Goal: Information Seeking & Learning: Check status

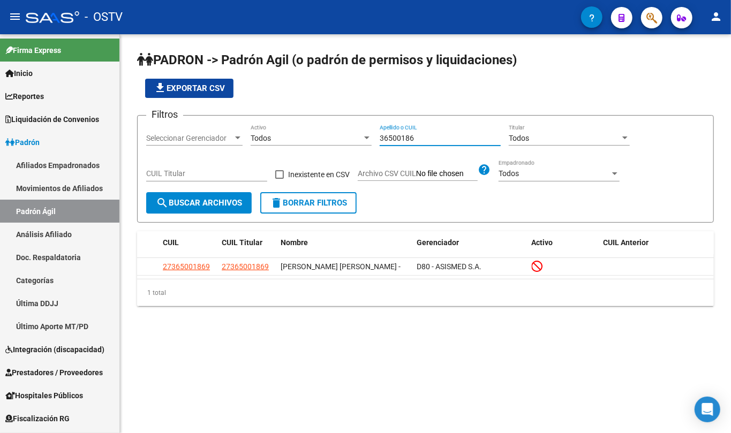
click at [404, 138] on input "36500186" at bounding box center [440, 138] width 121 height 9
click at [394, 142] on div "36500186 Apellido o CUIL" at bounding box center [440, 134] width 121 height 21
click at [396, 139] on input "36500186" at bounding box center [440, 138] width 121 height 9
click at [397, 138] on input "36500186" at bounding box center [440, 138] width 121 height 9
click at [398, 137] on input "36500186" at bounding box center [440, 138] width 121 height 9
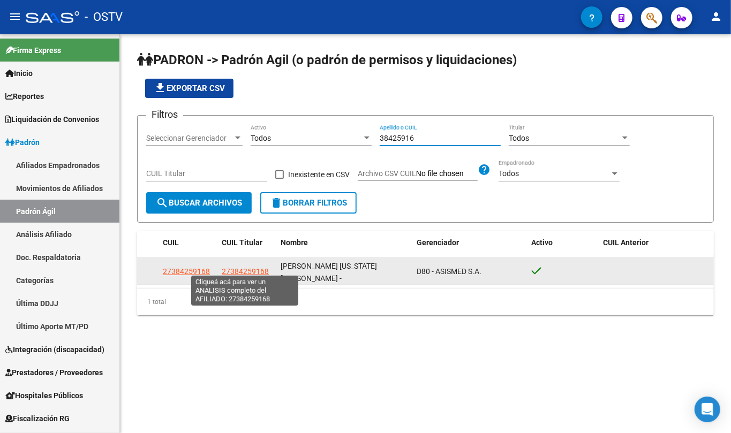
type input "38425916"
click at [243, 267] on span "27384259168" at bounding box center [245, 271] width 47 height 9
type textarea "27384259168"
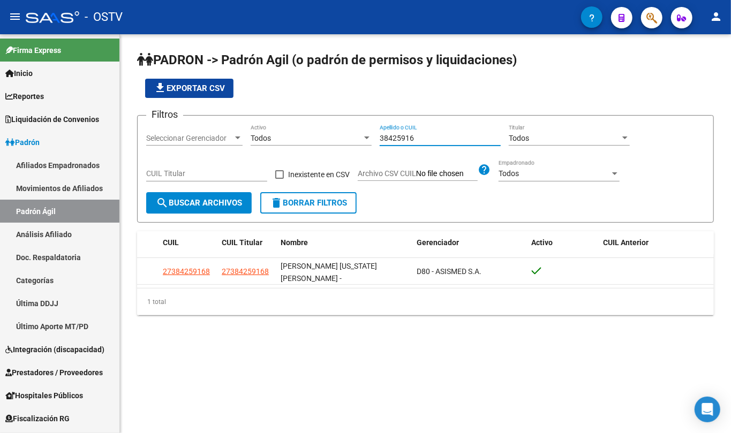
click at [408, 139] on input "38425916" at bounding box center [440, 138] width 121 height 9
paste input "94633463"
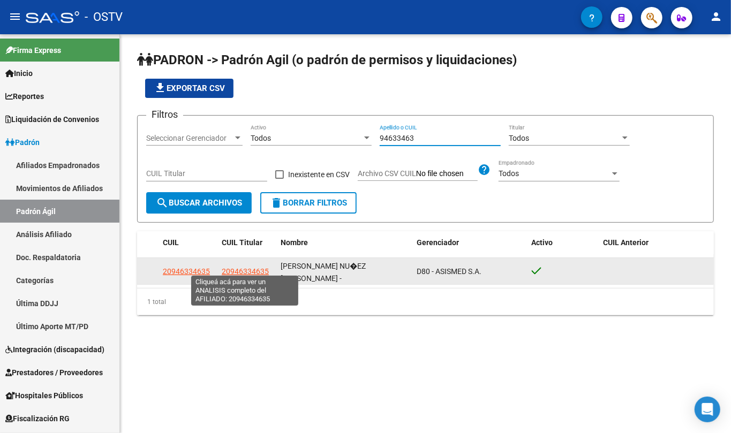
type input "94633463"
click at [259, 268] on span "20946334635" at bounding box center [245, 271] width 47 height 9
type textarea "20946334635"
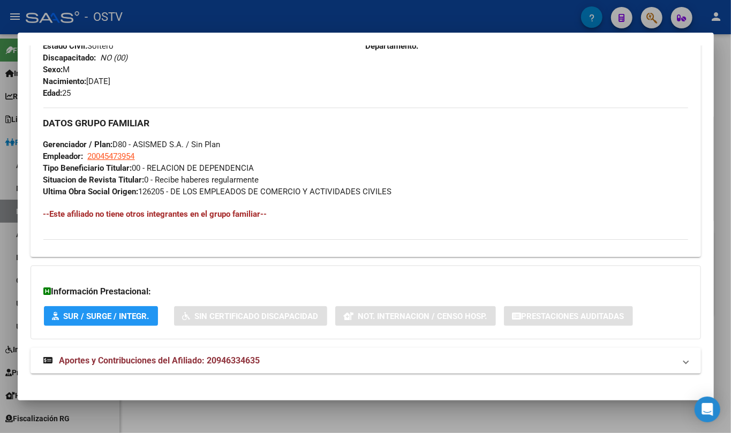
scroll to position [460, 0]
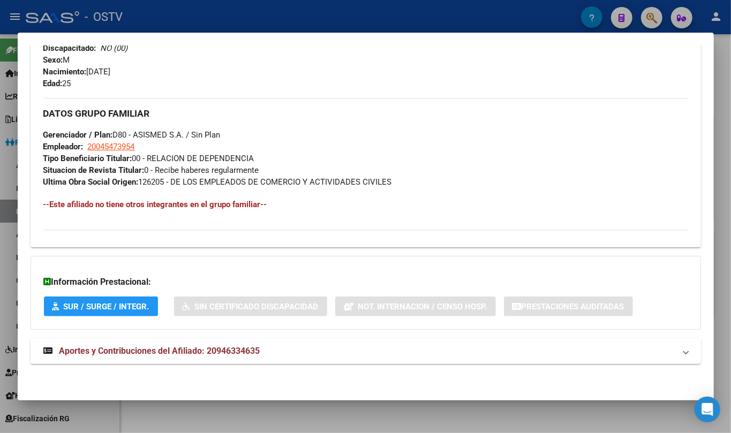
click at [234, 358] on mat-expansion-panel-header "Aportes y Contribuciones del Afiliado: 20946334635" at bounding box center [366, 351] width 670 height 26
click at [226, 349] on strong "Aportes y Contribuciones del Afiliado: 20946334635" at bounding box center [151, 355] width 217 height 13
drag, startPoint x: 242, startPoint y: 350, endPoint x: 255, endPoint y: 313, distance: 38.6
click at [238, 352] on span "Aportes y Contribuciones del Afiliado: 20946334635" at bounding box center [159, 351] width 201 height 10
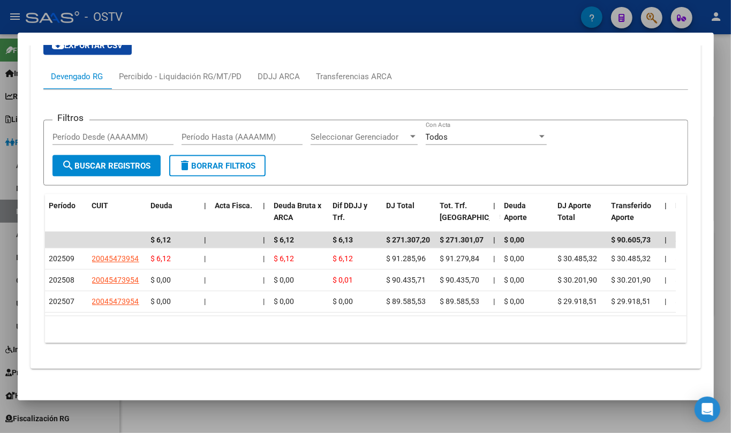
scroll to position [839, 0]
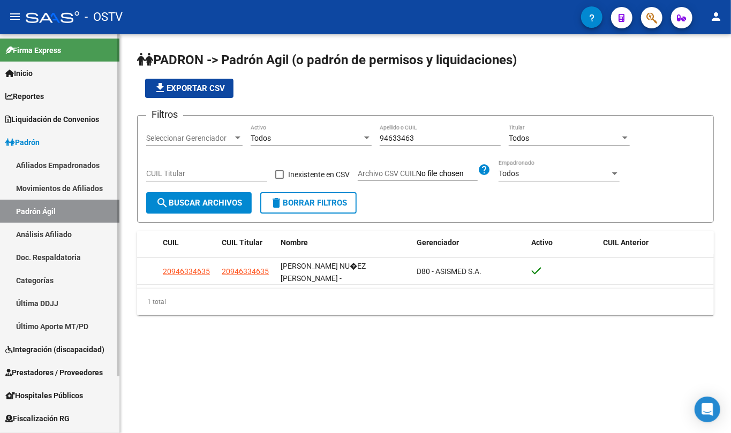
click at [48, 140] on link "Padrón" at bounding box center [59, 142] width 119 height 23
